Goal: Transaction & Acquisition: Purchase product/service

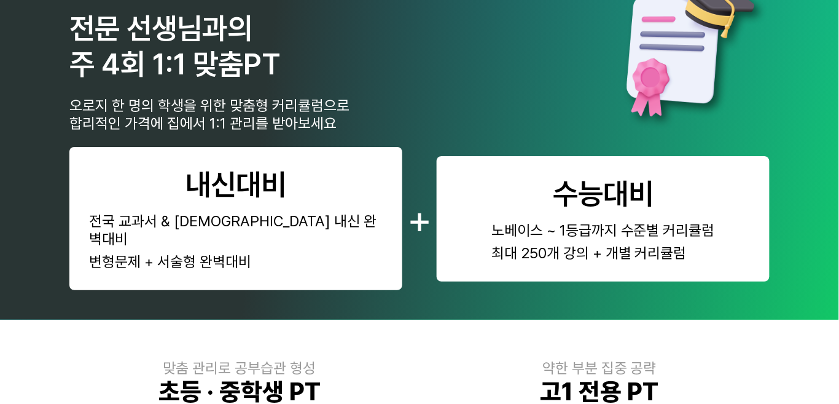
scroll to position [61, 0]
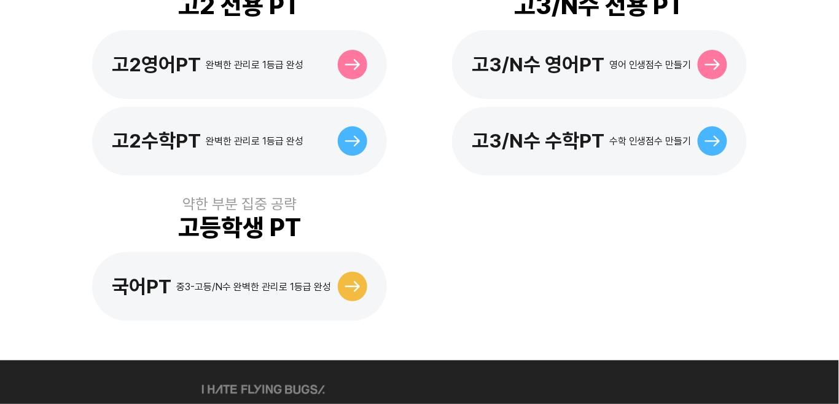
scroll to position [676, 0]
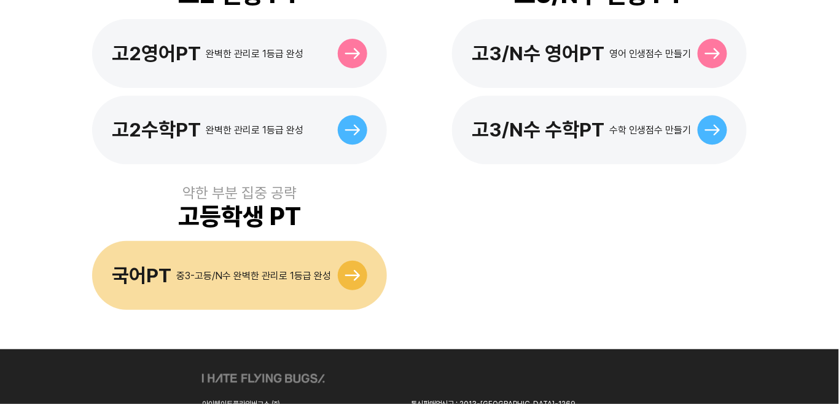
click at [355, 270] on icon at bounding box center [352, 275] width 15 height 11
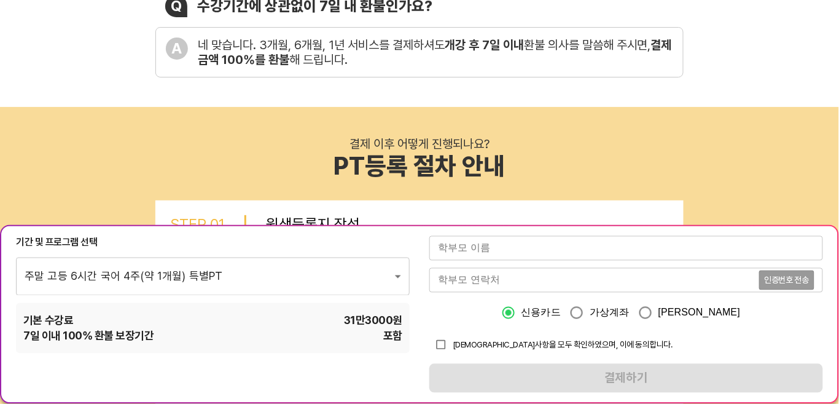
scroll to position [492, 0]
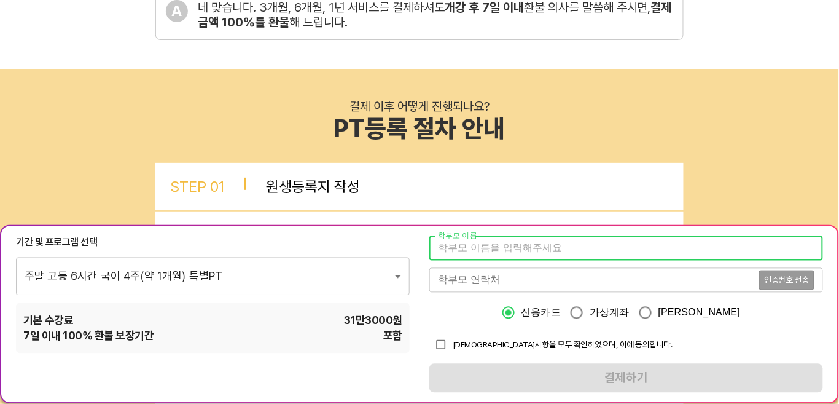
click at [461, 243] on input "text" at bounding box center [627, 248] width 394 height 25
type input "[PERSON_NAME]"
click at [492, 276] on input "tel" at bounding box center [595, 280] width 330 height 25
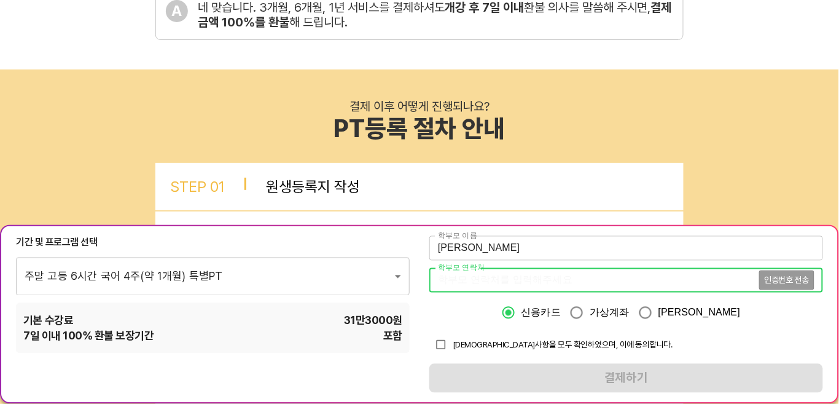
type input "01091918286"
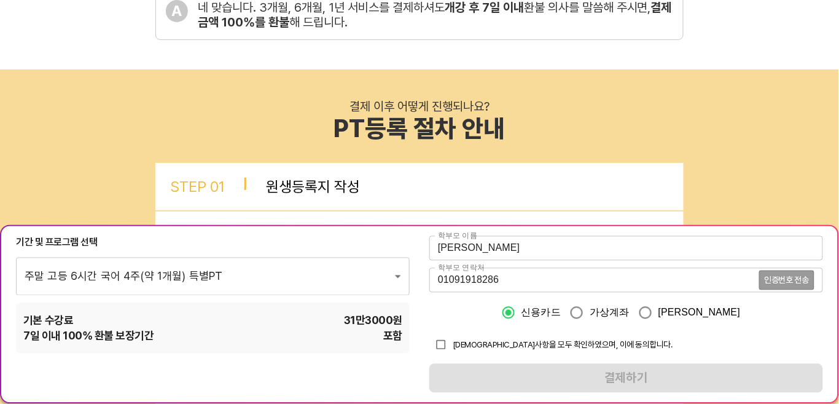
click at [535, 342] on span "유의사항을 모두 확인하였으며, 이에 동의합니다." at bounding box center [563, 344] width 220 height 10
click at [445, 345] on input "checkbox" at bounding box center [441, 344] width 23 height 23
checkbox input "true"
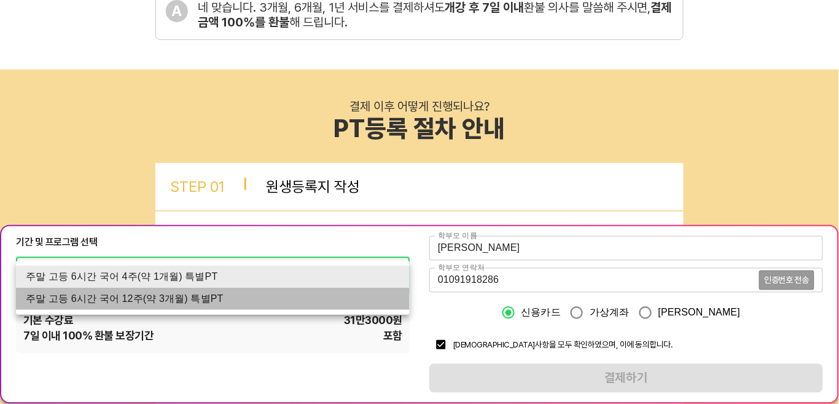
click at [207, 296] on li "주말 고등 6시간 국어 12주(약 3개월) 특별PT" at bounding box center [213, 299] width 394 height 22
type input "2134"
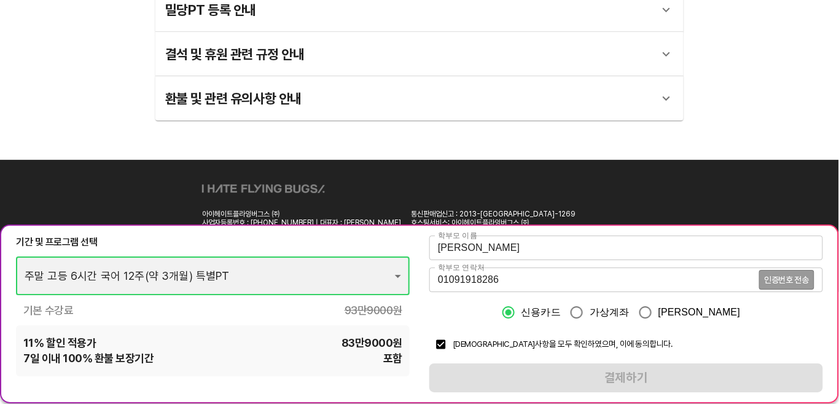
scroll to position [2251, 0]
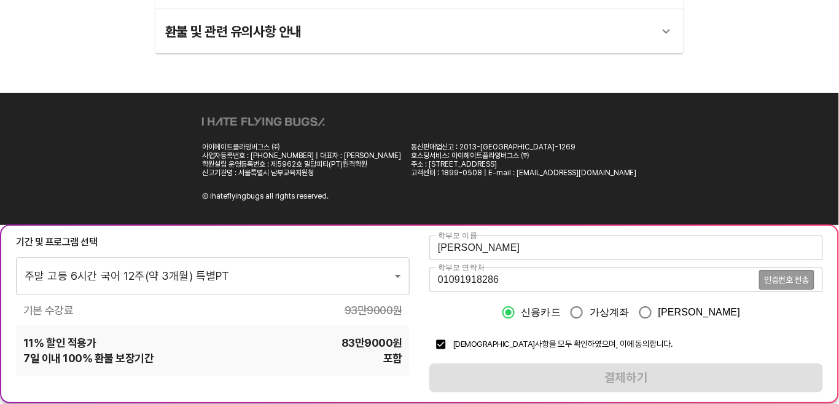
click at [616, 369] on div "학부모 이름 윤혜정 학부모 이름 학부모 연락처 01091918286 인증번호 전송 학부모 연락처 신용카드 가상계좌 카카오페이 유의사항을 모두 …" at bounding box center [627, 314] width 394 height 157
click at [619, 377] on div "학부모 이름 윤혜정 학부모 이름 학부모 연락처 01091918286 인증번호 전송 학부모 연락처 신용카드 가상계좌 카카오페이 유의사항을 모두 …" at bounding box center [627, 314] width 394 height 157
click at [620, 378] on div "학부모 이름 윤혜정 학부모 이름 학부모 연락처 01091918286 인증번호 전송 학부모 연락처 신용카드 가상계좌 카카오페이 유의사항을 모두 …" at bounding box center [627, 314] width 394 height 157
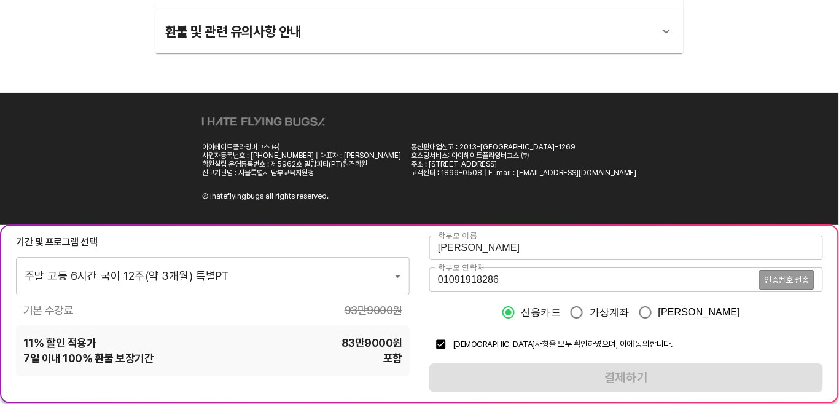
click at [621, 378] on div "학부모 이름 윤혜정 학부모 이름 학부모 연락처 01091918286 인증번호 전송 학부모 연락처 신용카드 가상계좌 카카오페이 유의사항을 모두 …" at bounding box center [627, 314] width 394 height 157
click at [791, 277] on span "인증번호 전송" at bounding box center [787, 280] width 44 height 9
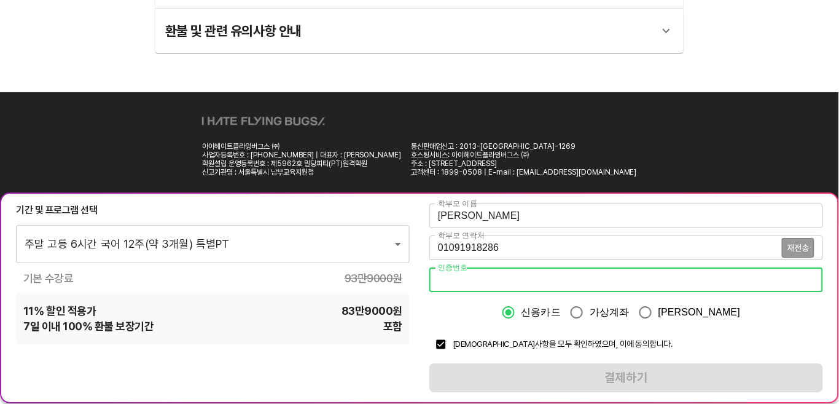
click at [476, 278] on input "number" at bounding box center [627, 280] width 394 height 25
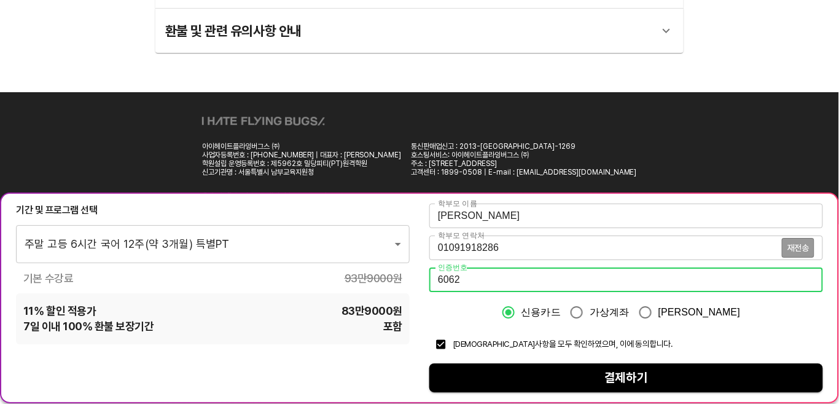
type input "6062"
click at [648, 385] on span "결제하기" at bounding box center [626, 378] width 374 height 22
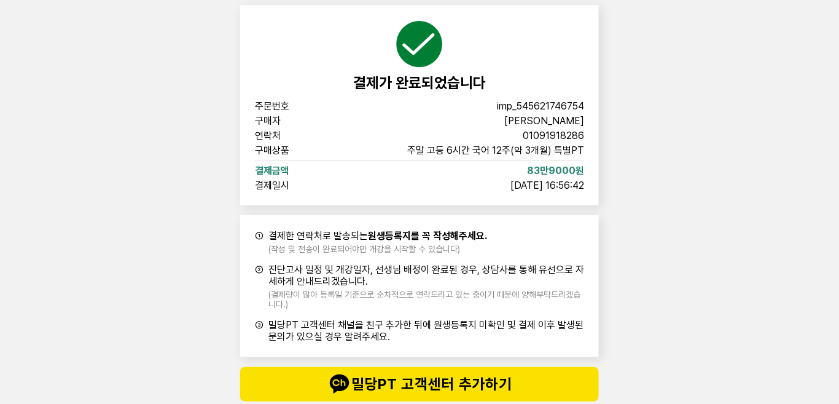
click at [155, 233] on div "결제가 완료되었습니다 주문번호 imp_[PHONE_NUMBER] 구매자 [PERSON_NAME] 연락처 01091918286 구매상품 주말 고…" at bounding box center [419, 203] width 839 height 406
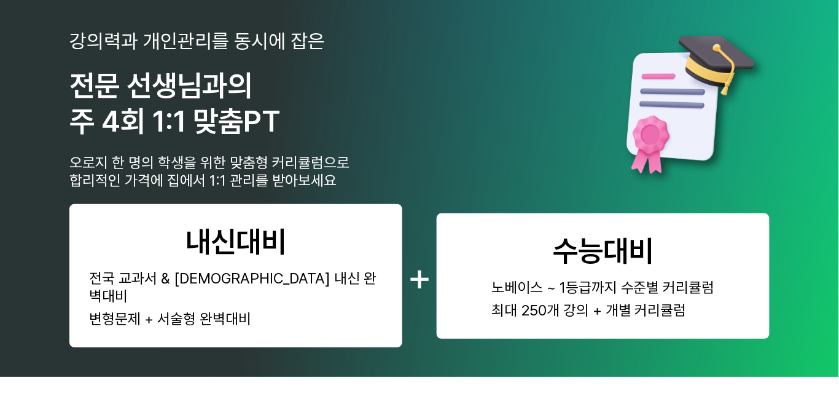
scroll to position [61, 0]
